Goal: Information Seeking & Learning: Learn about a topic

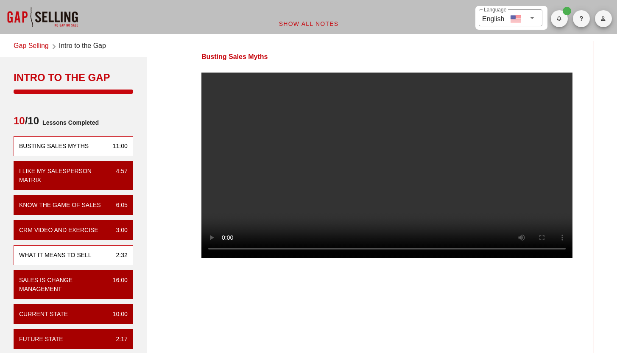
click at [48, 252] on div "What it means to sell" at bounding box center [55, 255] width 73 height 9
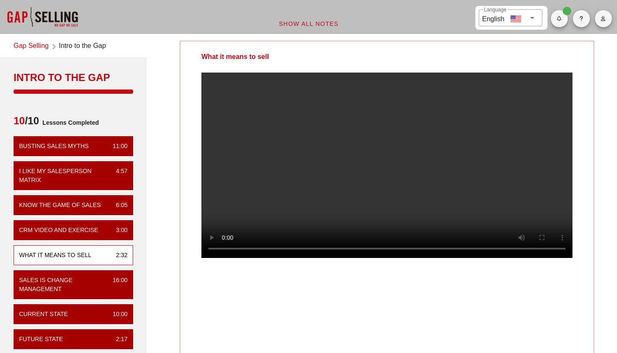
click at [35, 47] on link "Gap Selling" at bounding box center [31, 46] width 35 height 11
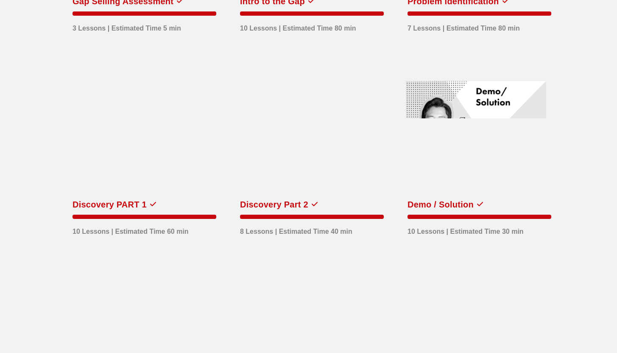
scroll to position [201, 0]
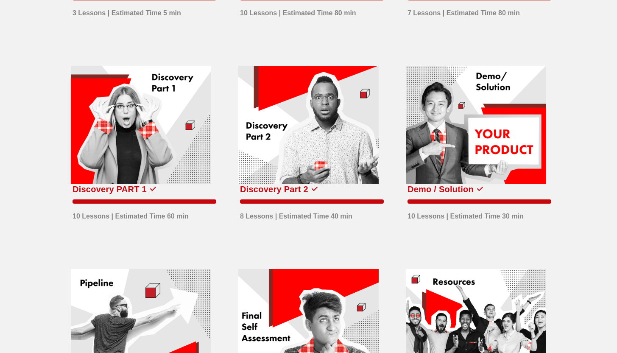
click at [135, 191] on div "Discovery PART 1" at bounding box center [110, 189] width 74 height 14
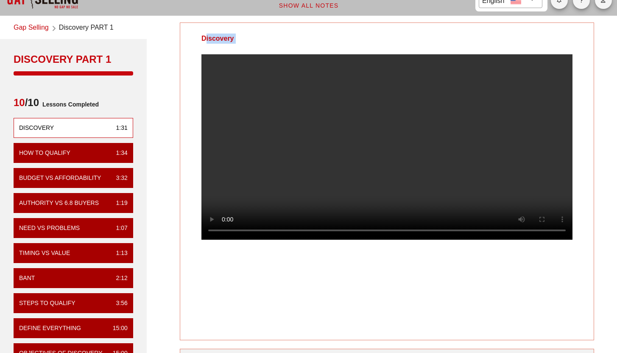
scroll to position [16, 0]
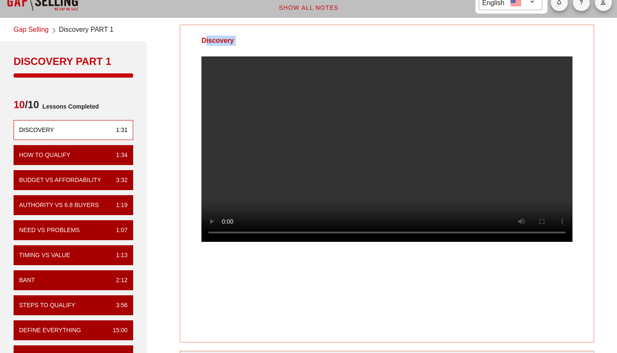
drag, startPoint x: 623, startPoint y: 48, endPoint x: 623, endPoint y: 58, distance: 9.8
click at [617, 58] on html "​ Language English Show All Notes Gap Selling Discovery PART 1 Discovery PART 1…" at bounding box center [308, 247] width 617 height 526
